Goal: Communication & Community: Answer question/provide support

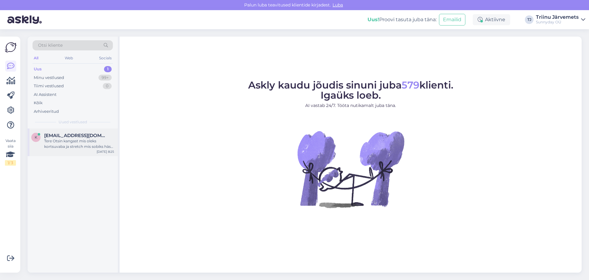
click at [69, 145] on div "Tere Otsin kangast mis oleks kortsuvaba ja stretch mis sobiks hästi fototaustak…" at bounding box center [79, 143] width 70 height 11
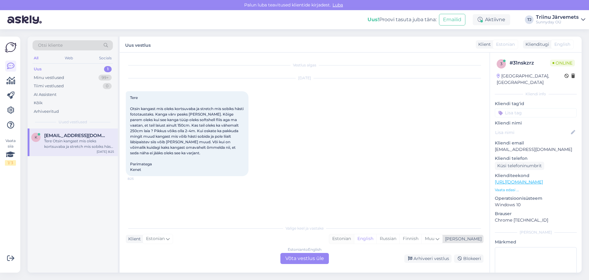
click at [354, 238] on div "Estonian" at bounding box center [341, 238] width 25 height 9
click at [294, 258] on div "Estonian to Estonian Võta vestlus üle" at bounding box center [305, 258] width 48 height 11
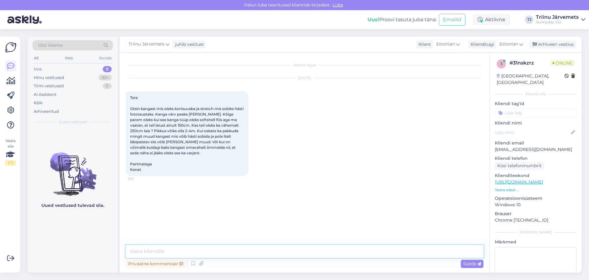
click at [200, 249] on textarea at bounding box center [305, 251] width 358 height 13
click at [149, 253] on textarea "Tere, seliste mõõtmetega kangast meil pakkuda ei ole." at bounding box center [305, 251] width 358 height 13
click at [277, 253] on textarea "Tere, selliste mõõtmetega kangast meil pakkuda ei ole." at bounding box center [305, 251] width 358 height 13
click at [271, 252] on textarea "Tere, selliste mõõtmetega kangast meil pakkuda ei ole. Eha on abi Photopoint le…" at bounding box center [305, 251] width 358 height 13
click at [274, 252] on textarea "Tere, selliste mõõtmetega kangast meil pakkuda ei ole. Eha on abi Photopoint le…" at bounding box center [305, 251] width 358 height 13
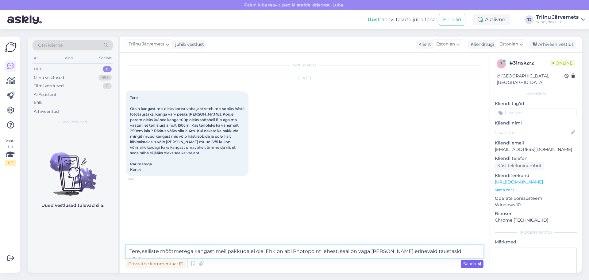
type textarea "Tere, selliste mõõtmetega kangast meil pakkuda ei ole. Ehk on abi Photopoint le…"
click at [474, 264] on span "Saada" at bounding box center [472, 264] width 18 height 6
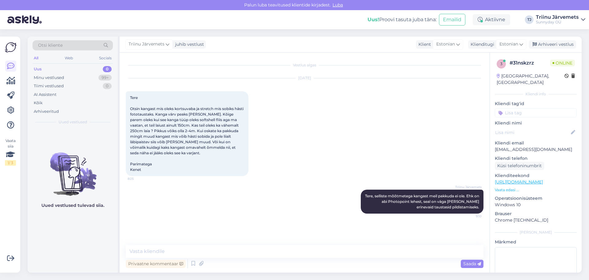
scroll to position [13, 0]
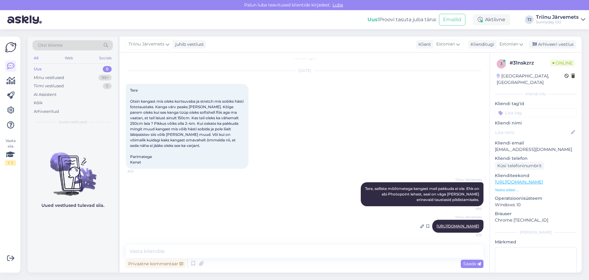
click at [437, 226] on link "[URL][DOMAIN_NAME]" at bounding box center [458, 225] width 43 height 5
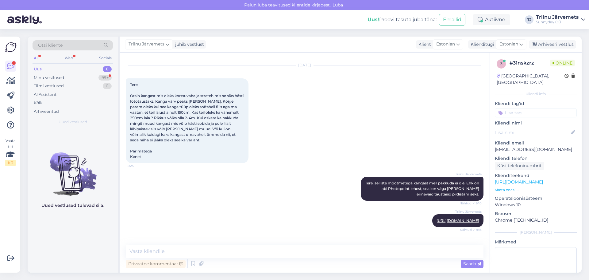
scroll to position [39, 0]
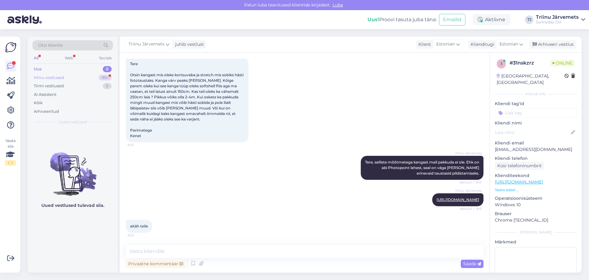
click at [33, 75] on div "Minu vestlused 99+" at bounding box center [73, 77] width 80 height 9
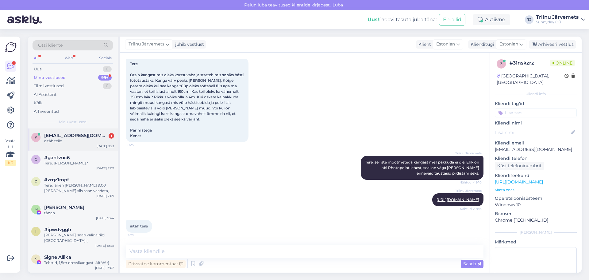
click at [67, 143] on div "aitäh teile" at bounding box center [79, 141] width 70 height 6
